Goal: Task Accomplishment & Management: Manage account settings

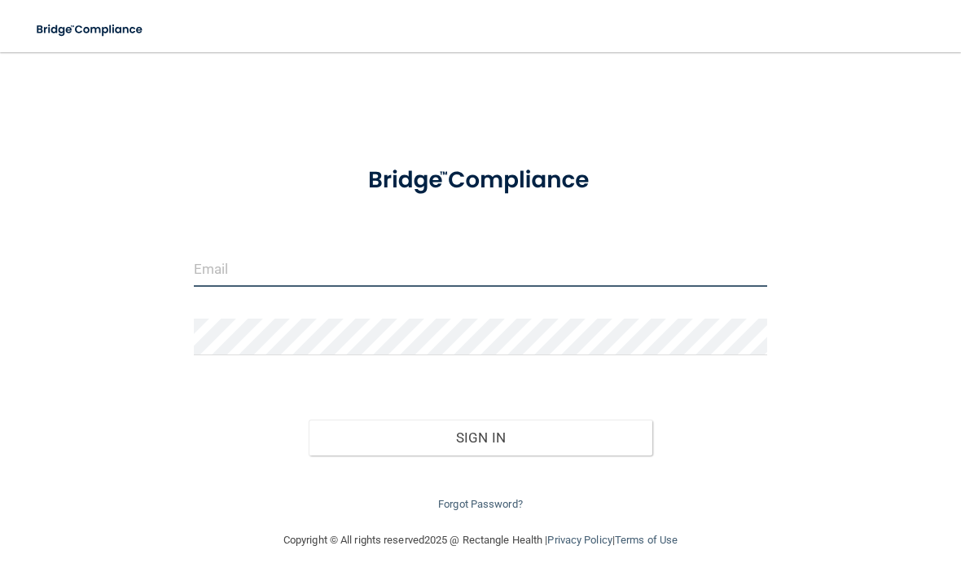
click at [239, 262] on input "email" at bounding box center [481, 268] width 574 height 37
type input "[EMAIL_ADDRESS][DOMAIN_NAME]"
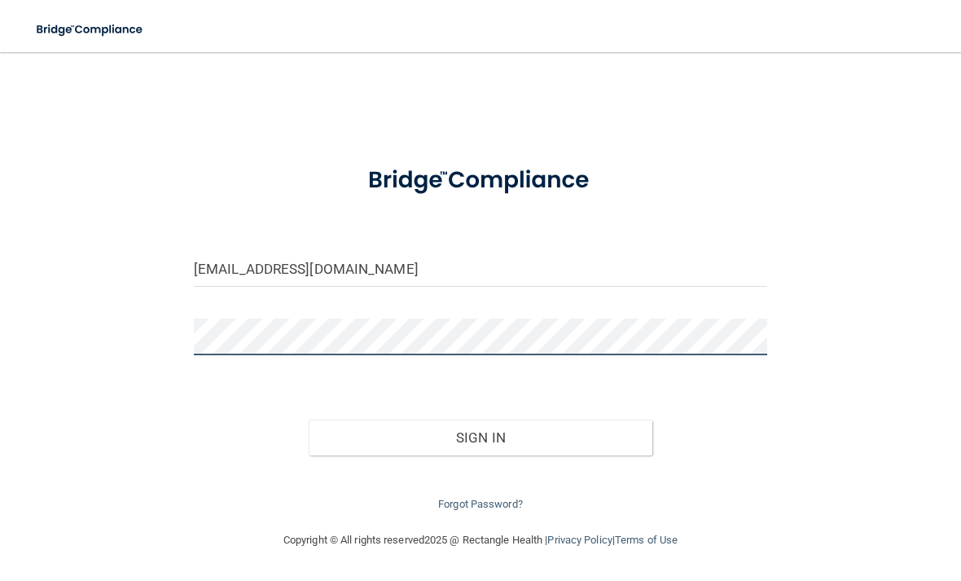
click at [480, 433] on button "Sign In" at bounding box center [481, 438] width 344 height 36
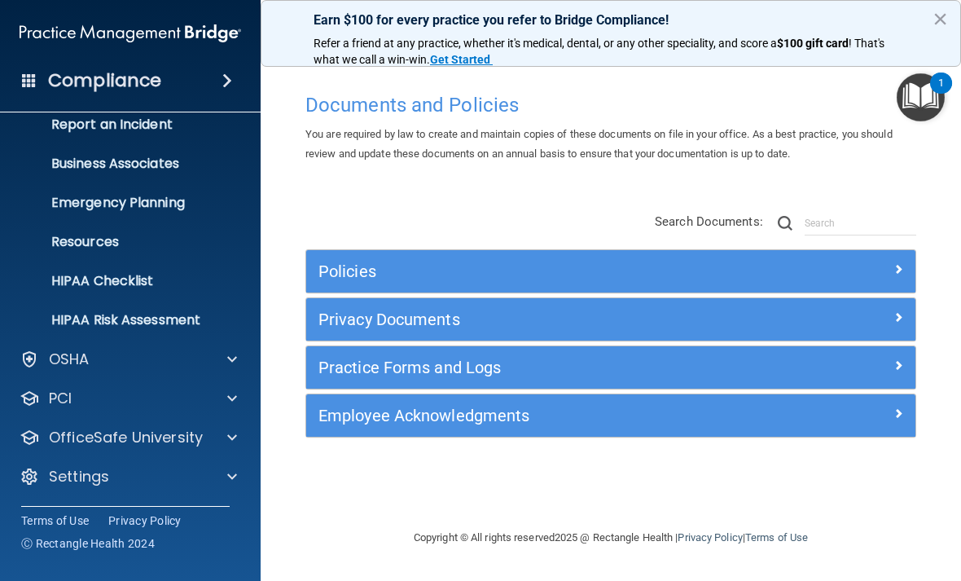
scroll to position [95, 0]
click at [221, 477] on div at bounding box center [229, 477] width 41 height 20
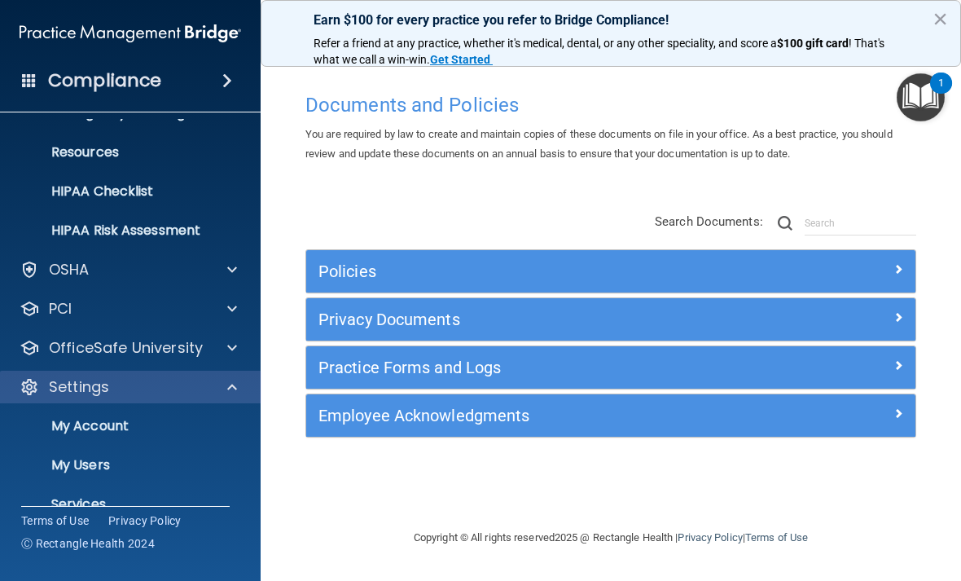
scroll to position [187, 0]
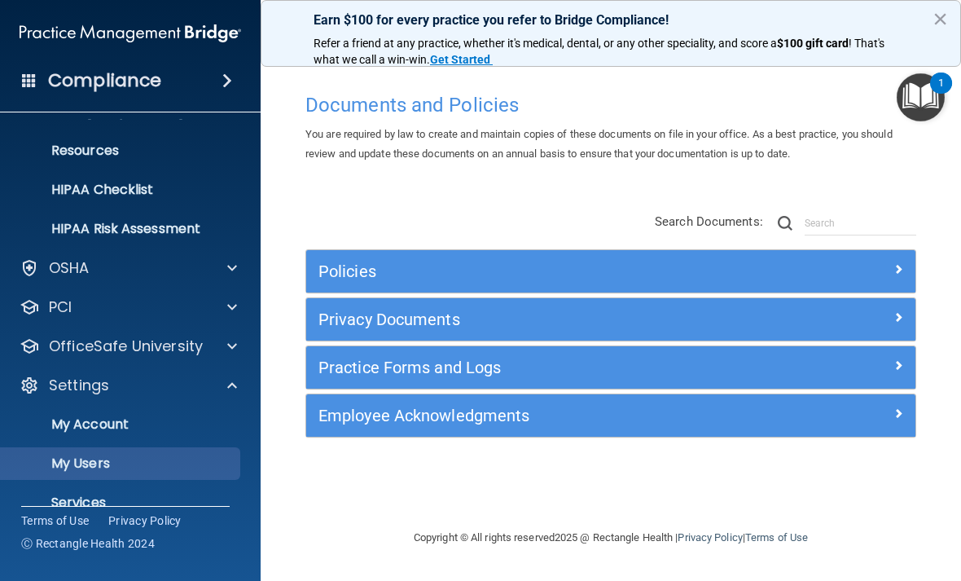
click at [82, 457] on p "My Users" at bounding box center [122, 463] width 222 height 16
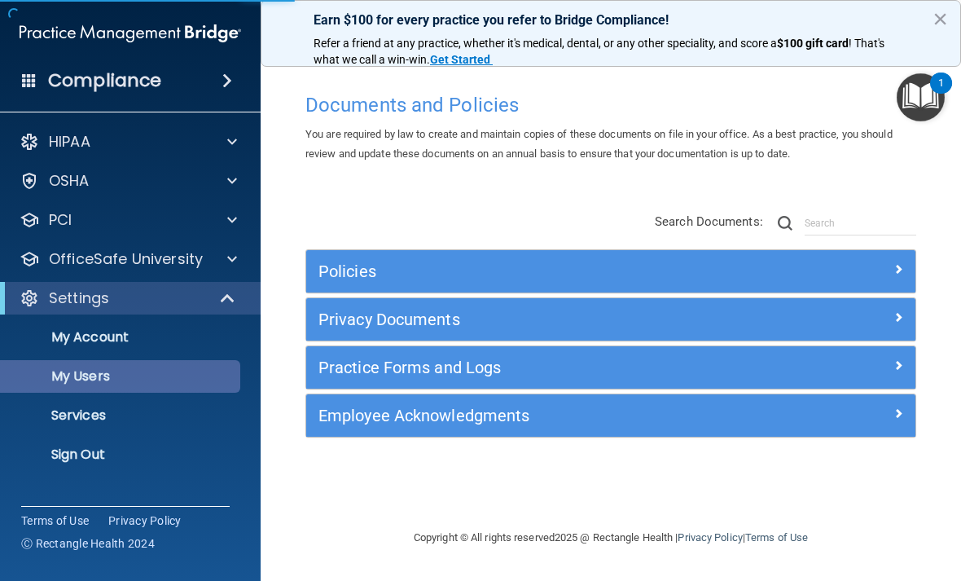
select select "20"
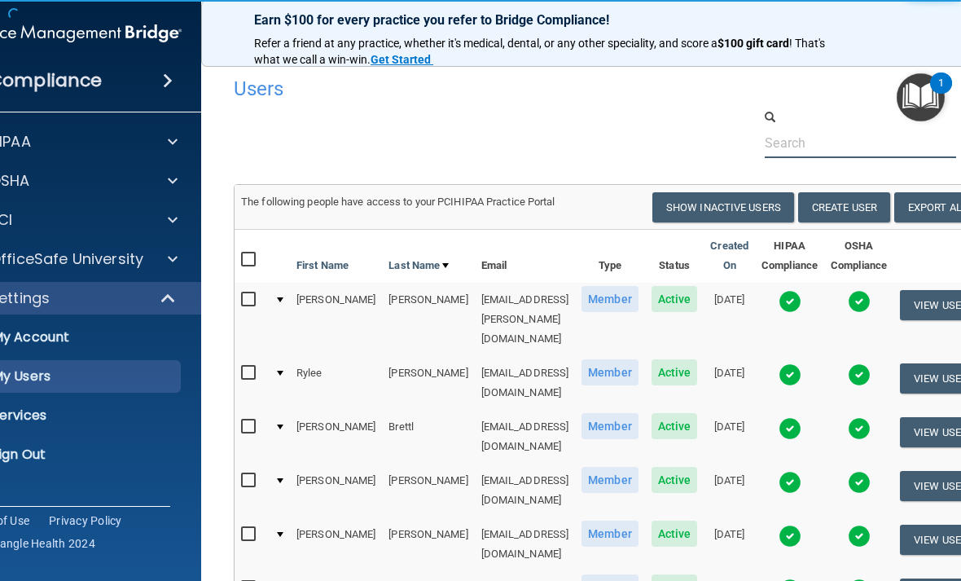
click at [853, 142] on input "text" at bounding box center [860, 143] width 191 height 30
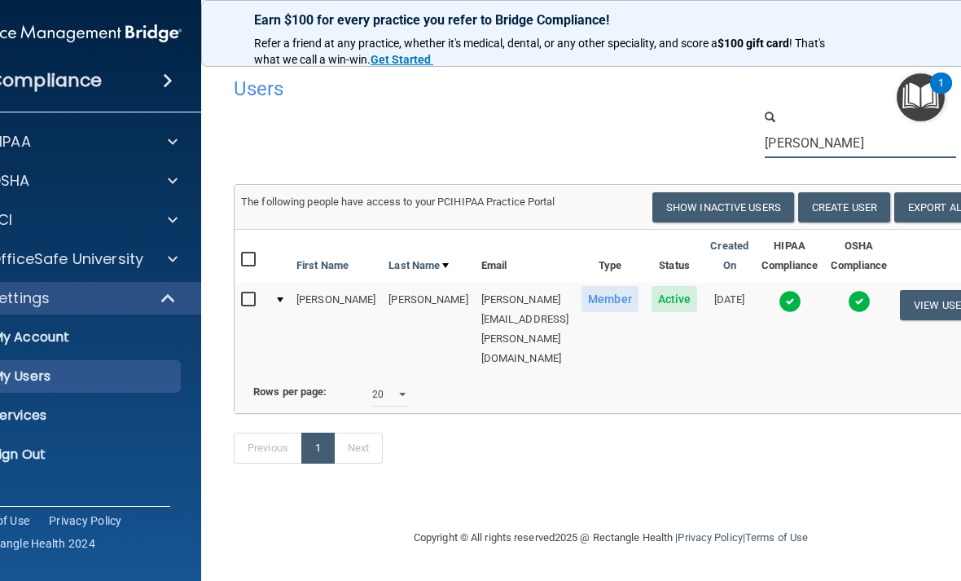
type input "[PERSON_NAME]"
click at [257, 301] on input "checkbox" at bounding box center [250, 299] width 19 height 13
checkbox input "true"
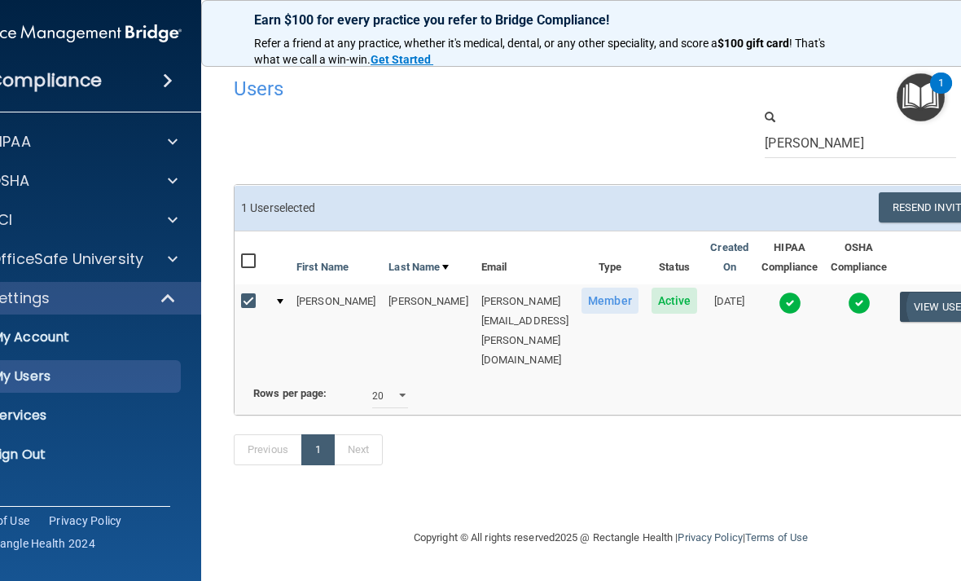
click at [925, 298] on button "View User" at bounding box center [940, 307] width 81 height 30
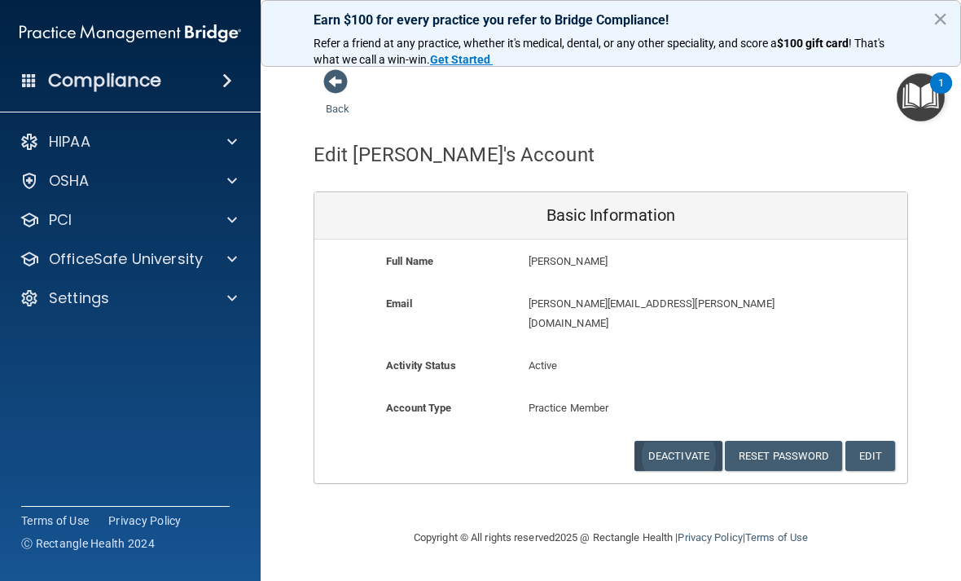
click at [693, 441] on button "Deactivate" at bounding box center [679, 456] width 88 height 30
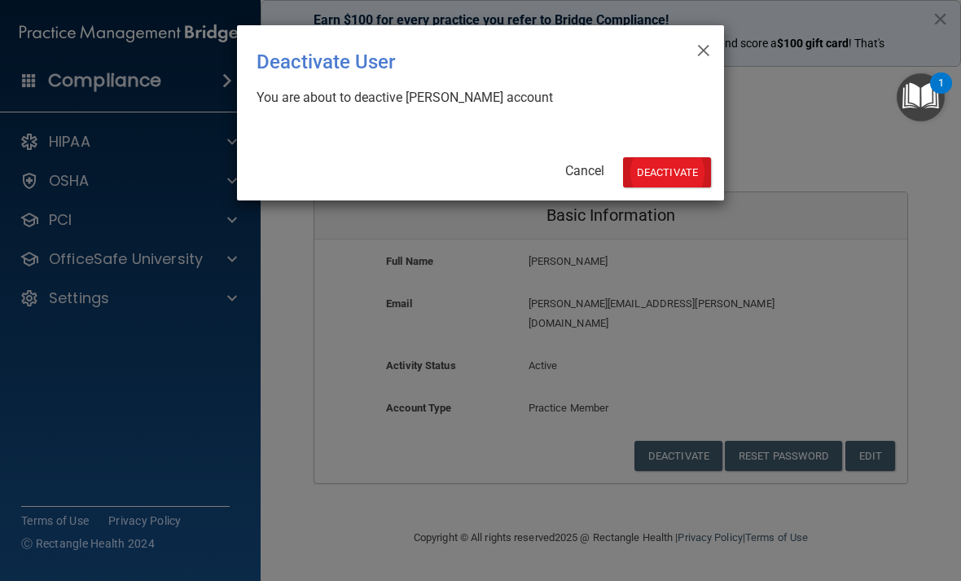
click at [684, 168] on button "Deactivate" at bounding box center [667, 172] width 88 height 30
